Goal: Task Accomplishment & Management: Complete application form

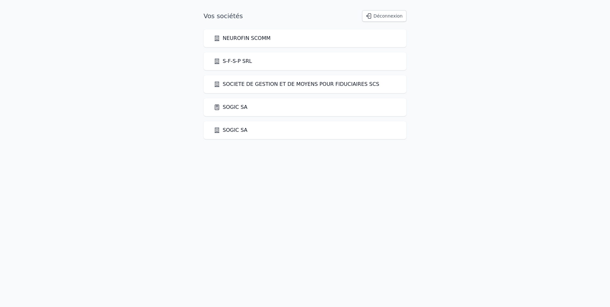
click at [233, 108] on link "SOGIC SA" at bounding box center [231, 107] width 34 height 8
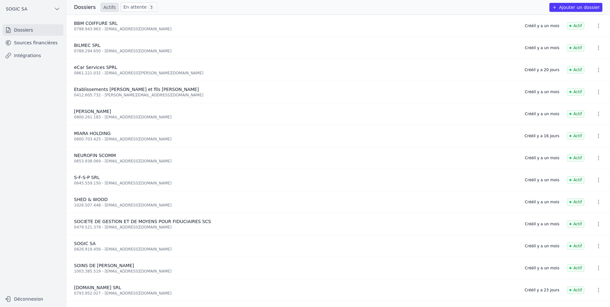
click at [580, 7] on button "Ajouter un dossier" at bounding box center [575, 7] width 53 height 9
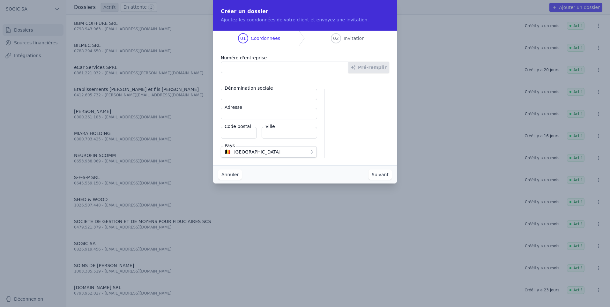
click at [245, 66] on input "Numéro d'entreprise" at bounding box center [285, 67] width 128 height 11
type input "0643.811.764"
click at [372, 69] on button "Pré-remplir" at bounding box center [368, 67] width 41 height 11
type input "YOUSAF&CO SRL"
type input "Rue des Déportés 4"
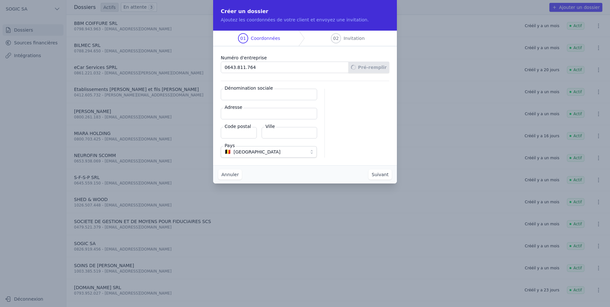
type input "4800"
type input "[GEOGRAPHIC_DATA]"
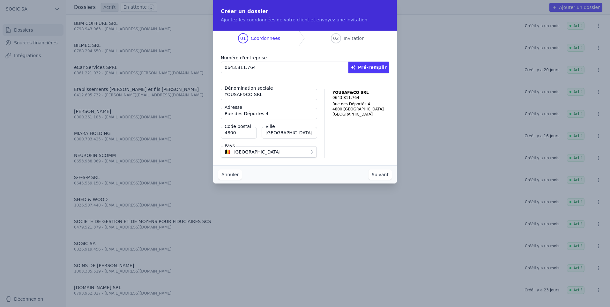
click at [380, 173] on button "Suivant" at bounding box center [379, 174] width 23 height 10
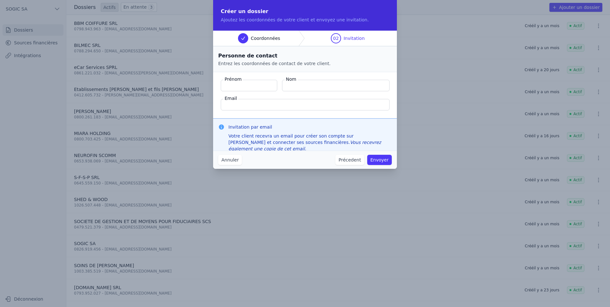
click at [240, 86] on input "Prénom" at bounding box center [249, 85] width 56 height 11
click at [299, 86] on input "Nom" at bounding box center [336, 85] width 108 height 11
click at [257, 88] on input "Prénom" at bounding box center [249, 85] width 56 height 11
click at [241, 87] on input "Prénom" at bounding box center [249, 85] width 56 height 11
type input "Yousaf"
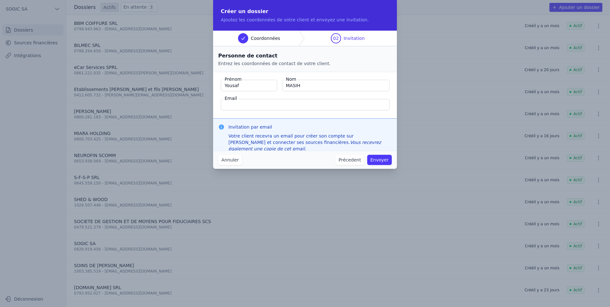
type input "MASIH"
click at [251, 105] on input "Email" at bounding box center [305, 104] width 169 height 11
click at [224, 101] on input "Email" at bounding box center [305, 104] width 169 height 11
click at [276, 94] on fieldset "Prénom Yousaf Nom MASIH Email" at bounding box center [305, 95] width 184 height 46
click at [253, 102] on input "Email" at bounding box center [305, 104] width 169 height 11
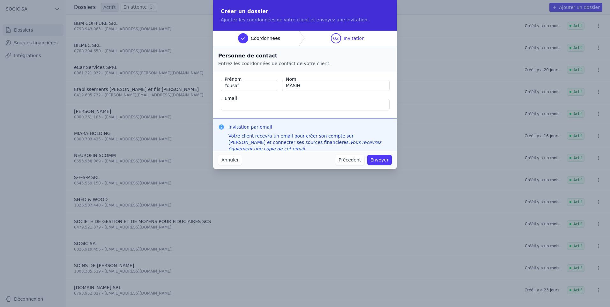
click at [219, 101] on fieldset "Prénom Yousaf Nom MASIH Email" at bounding box center [305, 95] width 184 height 46
click at [239, 105] on input "Email" at bounding box center [305, 104] width 169 height 11
type input "[EMAIL_ADDRESS][DOMAIN_NAME]"
click at [384, 160] on button "Envoyer" at bounding box center [379, 160] width 25 height 10
